Goal: Information Seeking & Learning: Learn about a topic

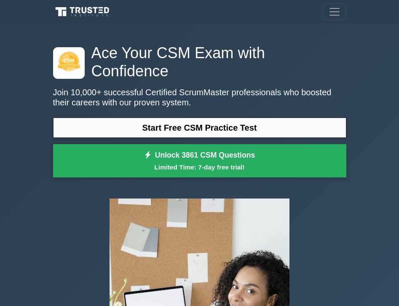
click at [335, 60] on h1 "Ace Your CSM Exam with Confidence" at bounding box center [199, 62] width 293 height 37
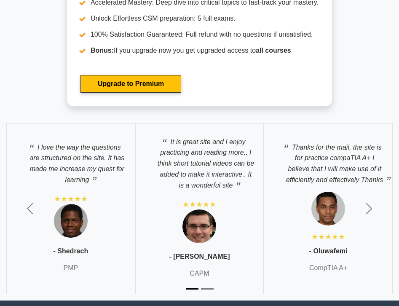
scroll to position [2829, 0]
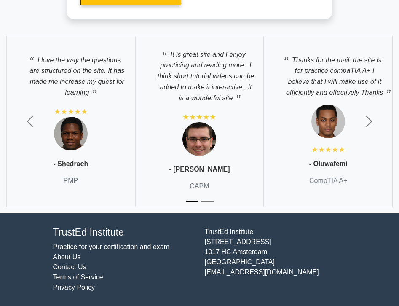
click at [72, 153] on div "I love the way the questions are structured on the site. It has made me increas…" at bounding box center [70, 121] width 129 height 171
click at [70, 143] on img at bounding box center [71, 134] width 34 height 34
click at [74, 184] on p "PMP" at bounding box center [70, 181] width 15 height 10
click at [71, 183] on p "PMP" at bounding box center [70, 181] width 15 height 10
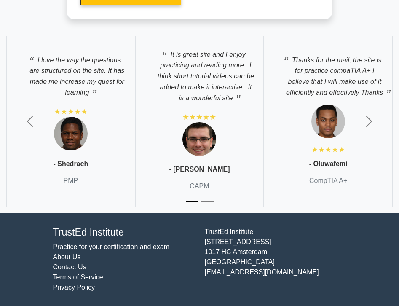
click at [201, 195] on div "It is great site and I enjoy practicing and reading more.. I think short tutori…" at bounding box center [199, 121] width 129 height 171
click at [310, 177] on p "CompTIA A+" at bounding box center [328, 181] width 38 height 10
click at [29, 123] on span "button" at bounding box center [29, 121] width 13 height 13
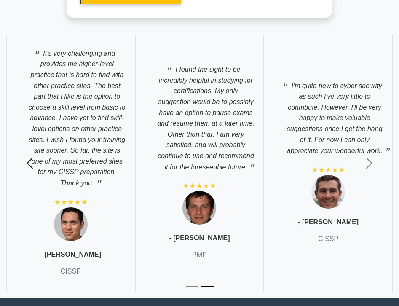
click at [55, 220] on button "Previous" at bounding box center [30, 163] width 60 height 270
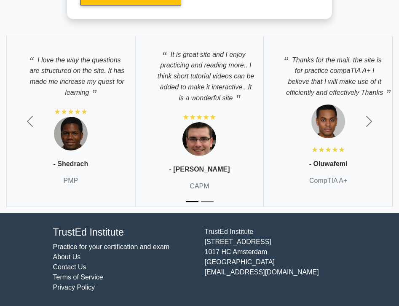
click at [91, 145] on div "I love the way the questions are structured on the site. It has made me increas…" at bounding box center [70, 121] width 129 height 171
click at [42, 142] on button "Previous" at bounding box center [30, 122] width 60 height 184
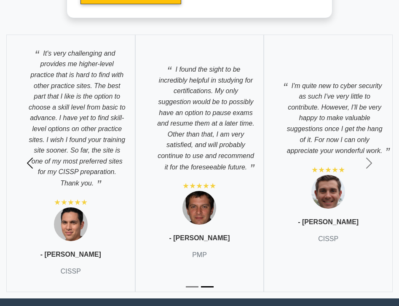
click at [42, 142] on button "Previous" at bounding box center [30, 163] width 60 height 270
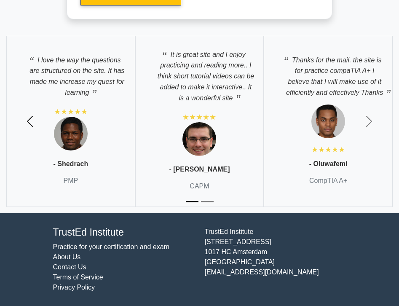
click at [50, 136] on button "Previous" at bounding box center [30, 122] width 60 height 184
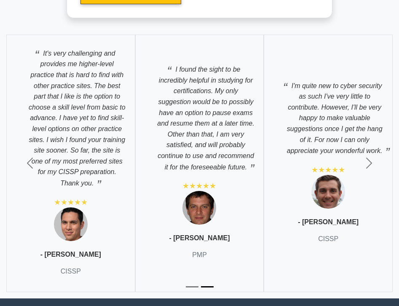
click at [61, 186] on div "It's very challenging and provides me higher-level practice that is hard to fin…" at bounding box center [70, 164] width 129 height 258
click at [59, 115] on button "Previous" at bounding box center [30, 163] width 60 height 270
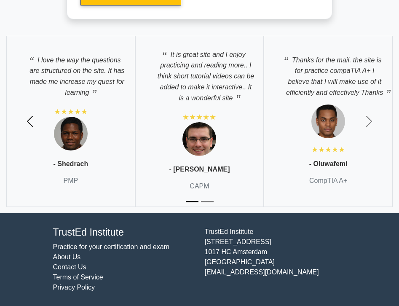
click at [59, 115] on button "Previous" at bounding box center [30, 122] width 60 height 184
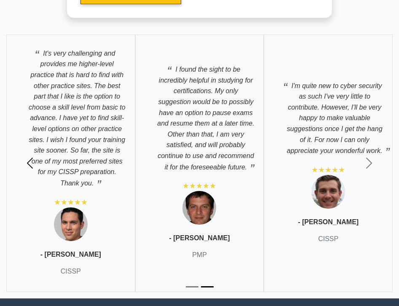
click at [57, 109] on button "Previous" at bounding box center [30, 163] width 60 height 270
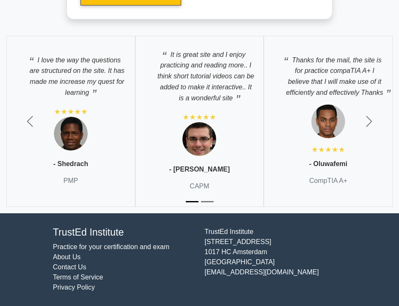
click at [86, 61] on p "I love the way the questions are structured on the site. It has made me increas…" at bounding box center [70, 74] width 111 height 48
click at [49, 61] on button "Previous" at bounding box center [30, 122] width 60 height 184
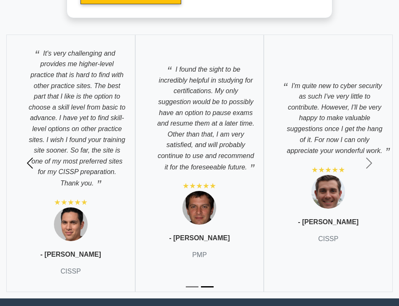
click at [49, 61] on button "Previous" at bounding box center [30, 163] width 60 height 270
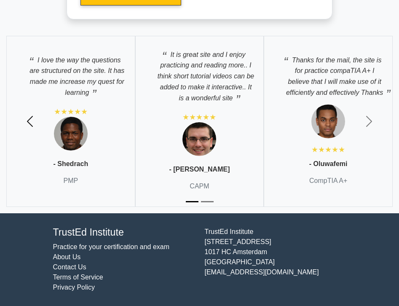
click at [49, 61] on button "Previous" at bounding box center [30, 122] width 60 height 184
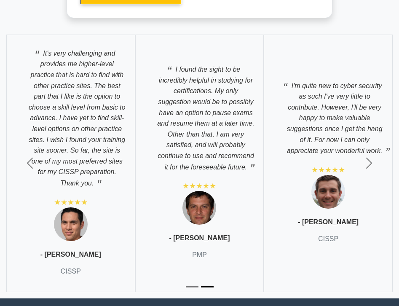
click at [310, 70] on div "I'm quite new to cyber security as such I've very little to contribute. However…" at bounding box center [328, 164] width 129 height 258
